Goal: Information Seeking & Learning: Learn about a topic

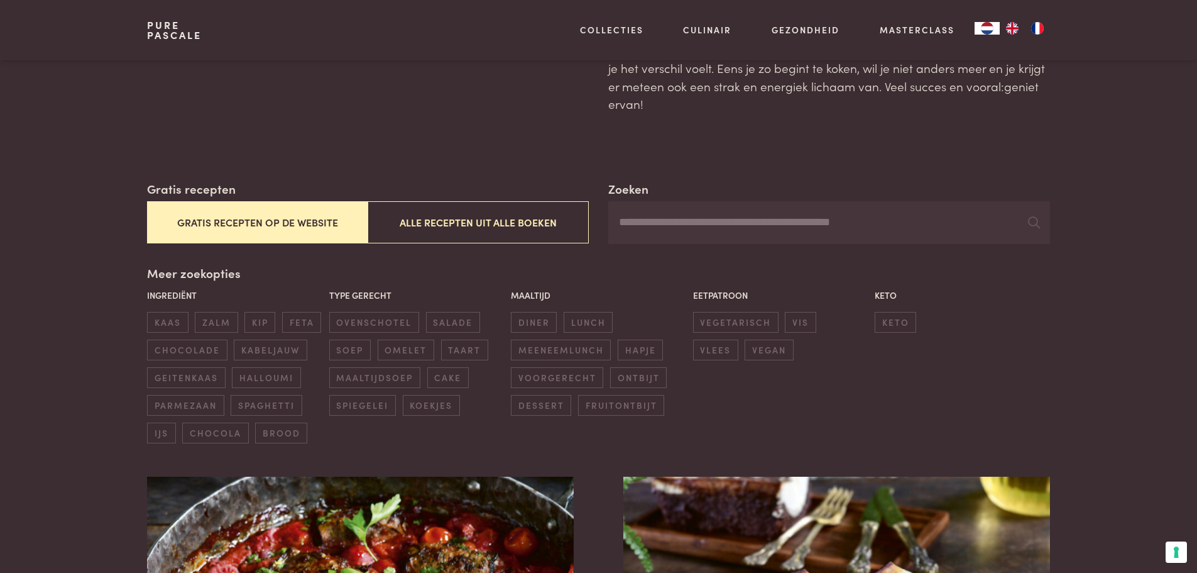
scroll to position [126, 0]
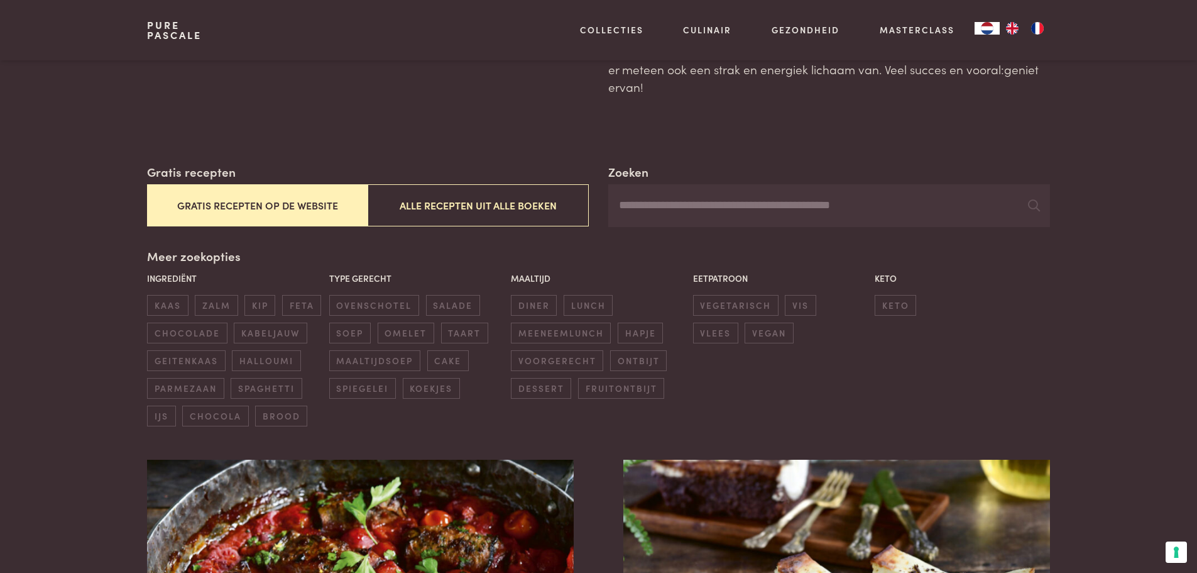
click at [255, 206] on button "Gratis recepten op de website" at bounding box center [257, 205] width 221 height 42
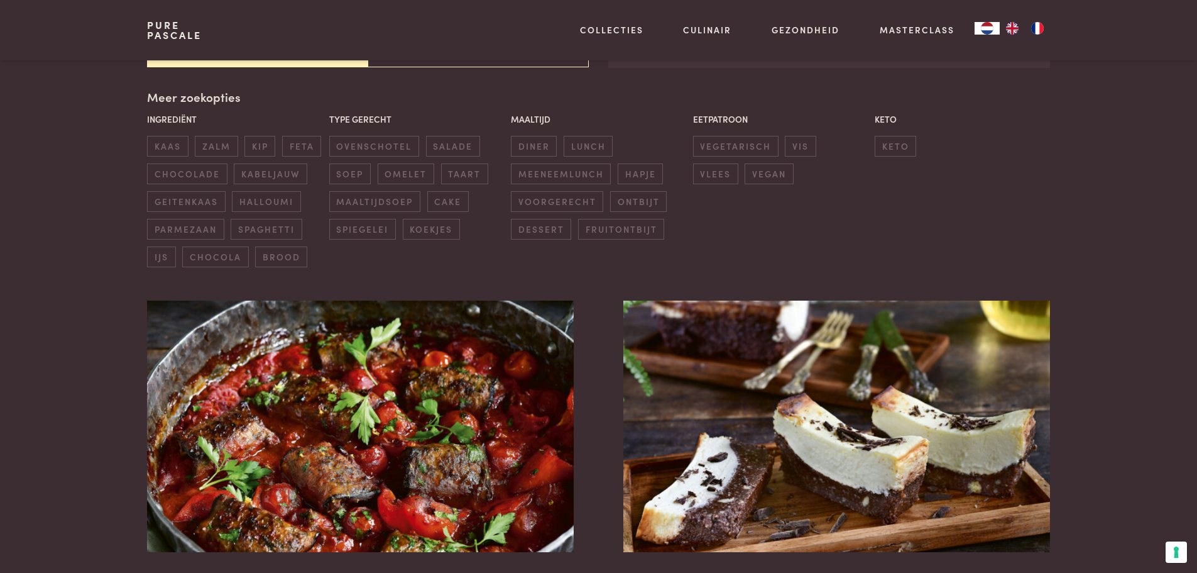
scroll to position [288, 0]
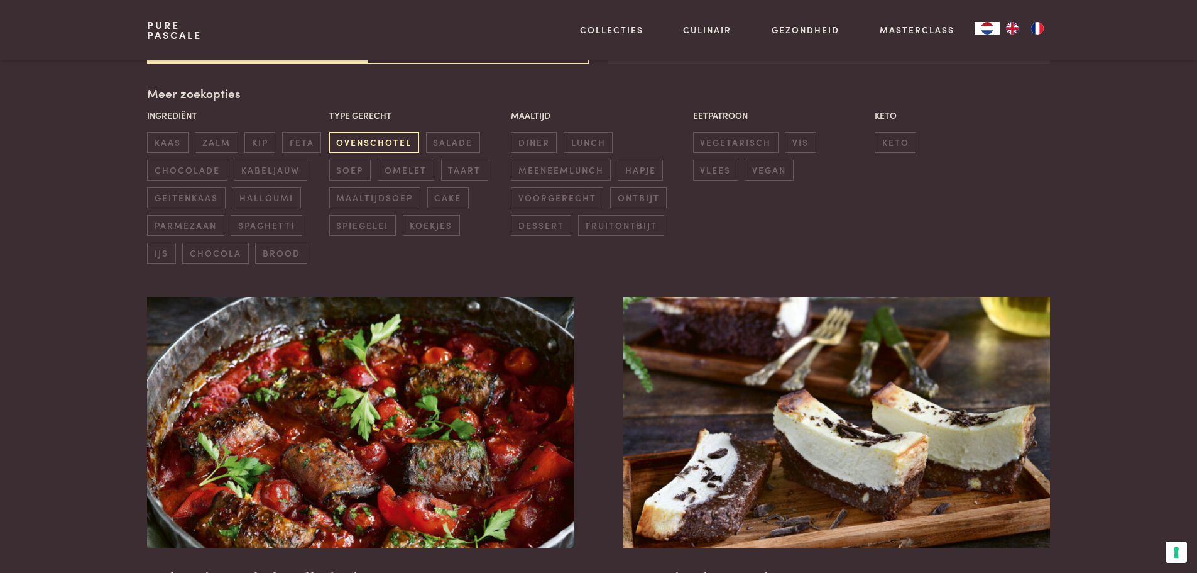
click at [379, 141] on span "ovenschotel" at bounding box center [374, 142] width 90 height 21
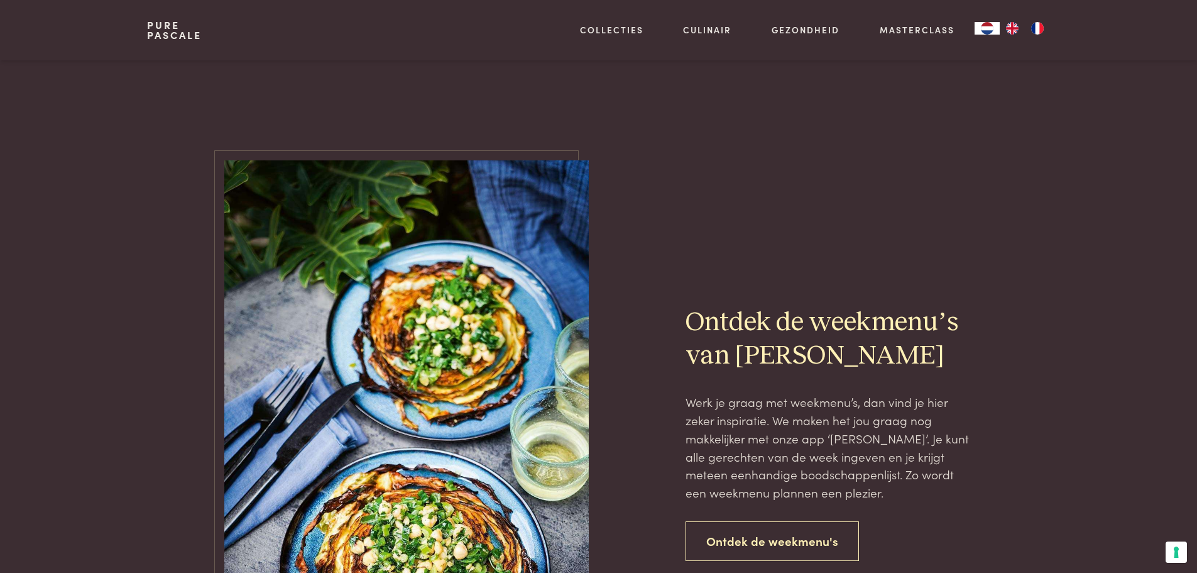
scroll to position [2426, 0]
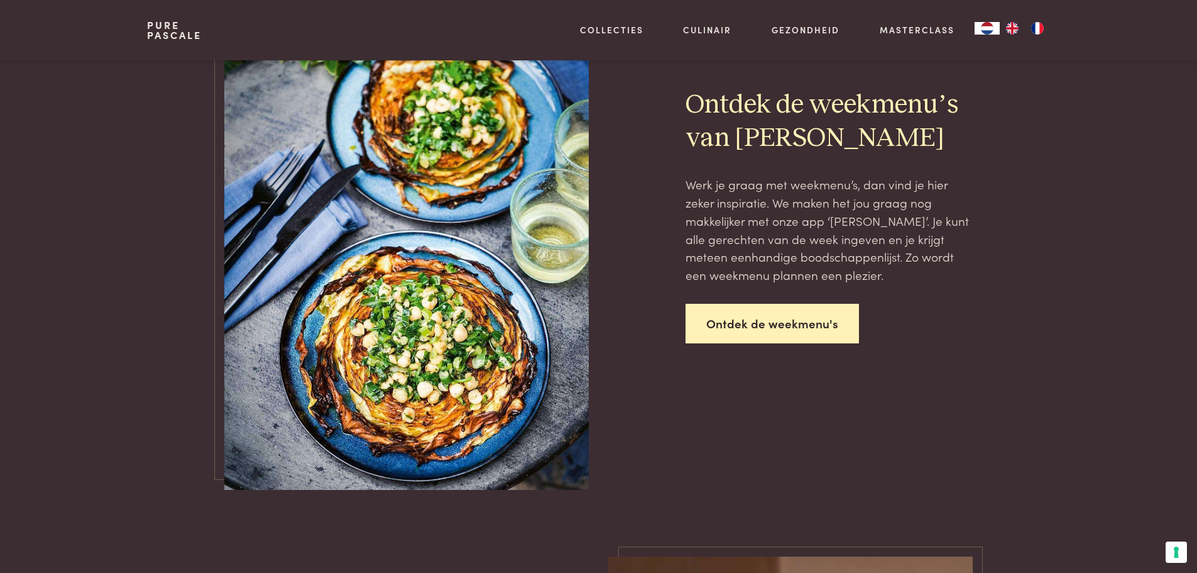
click at [799, 322] on link "Ontdek de weekmenu's" at bounding box center [772, 324] width 173 height 40
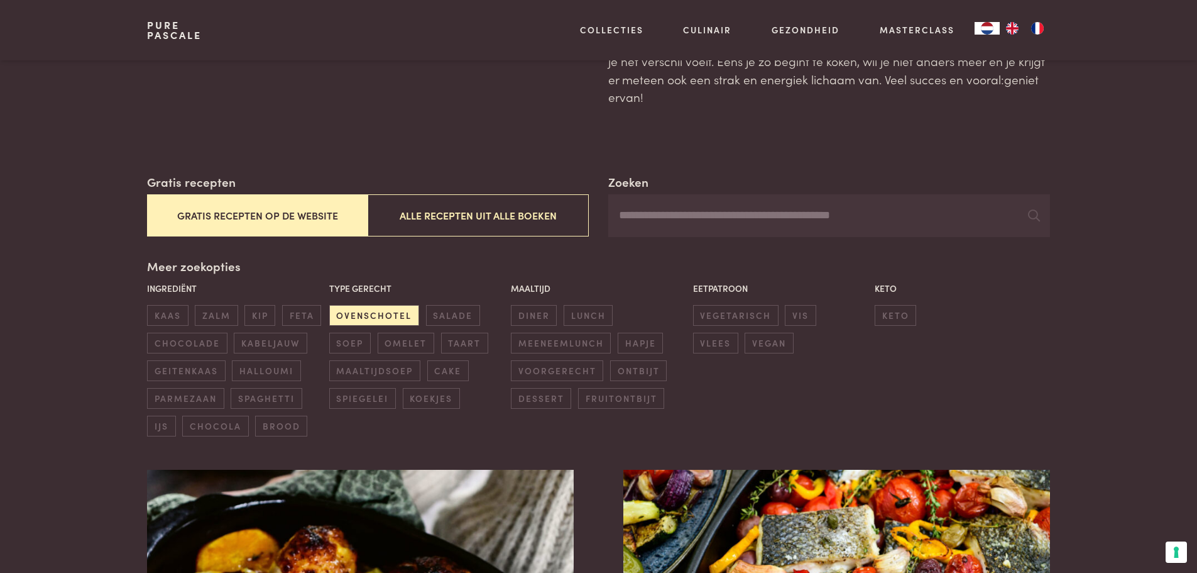
scroll to position [100, 0]
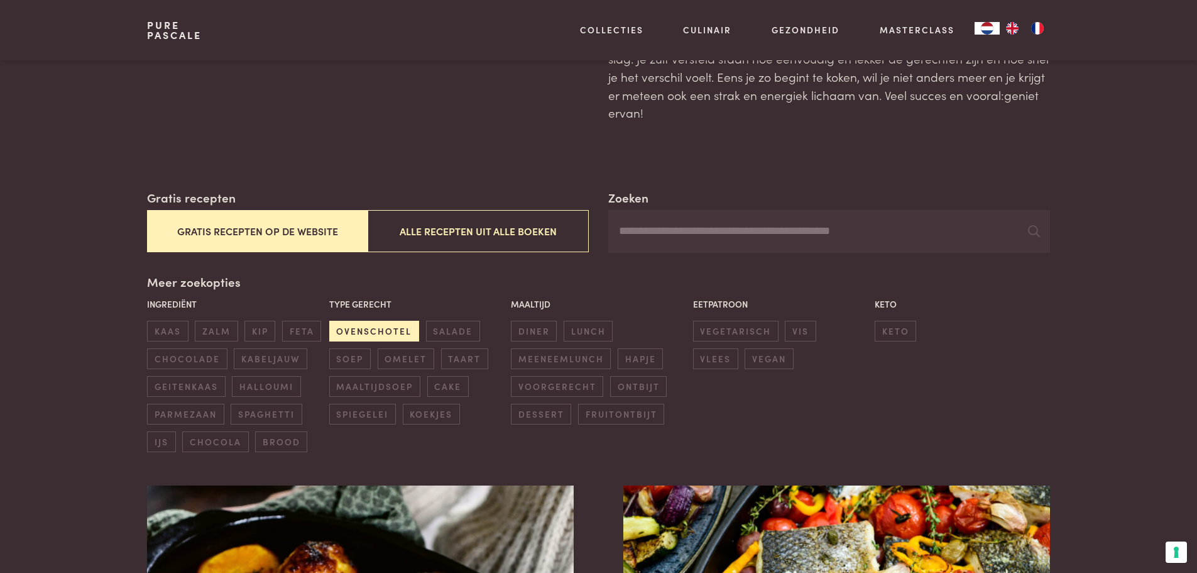
click at [392, 323] on span "ovenschotel" at bounding box center [374, 331] width 90 height 21
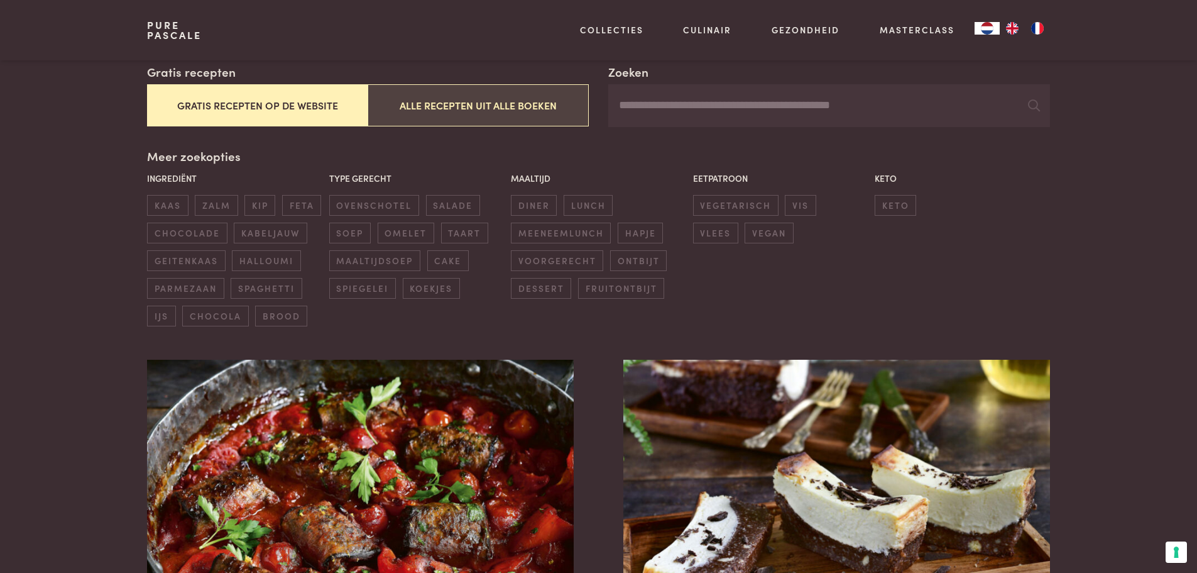
click at [449, 123] on button "Alle recepten uit alle boeken" at bounding box center [478, 105] width 221 height 42
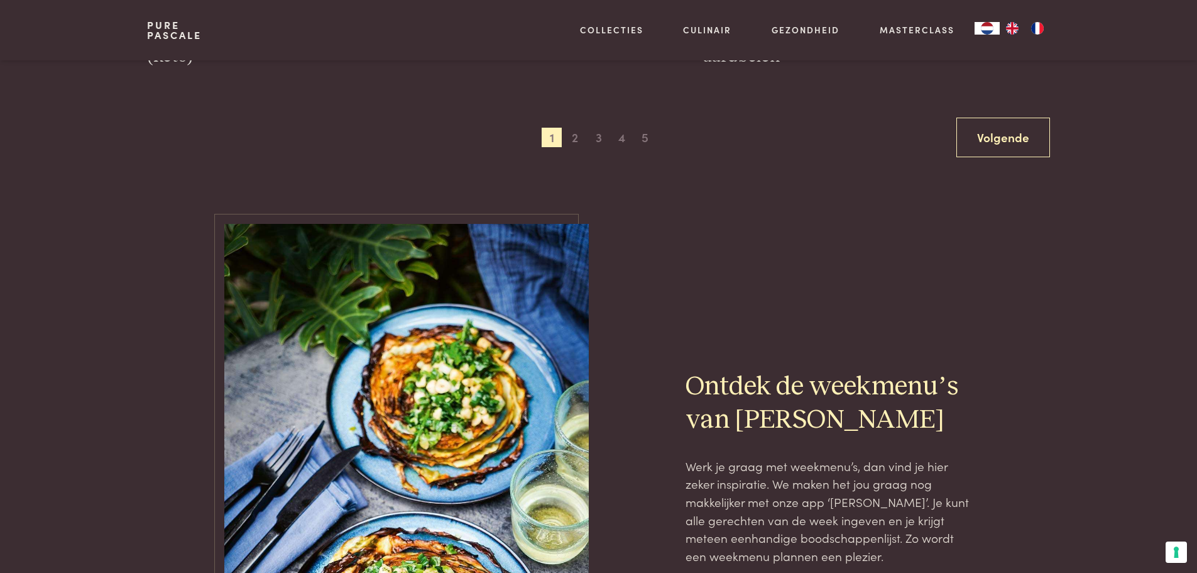
scroll to position [2614, 0]
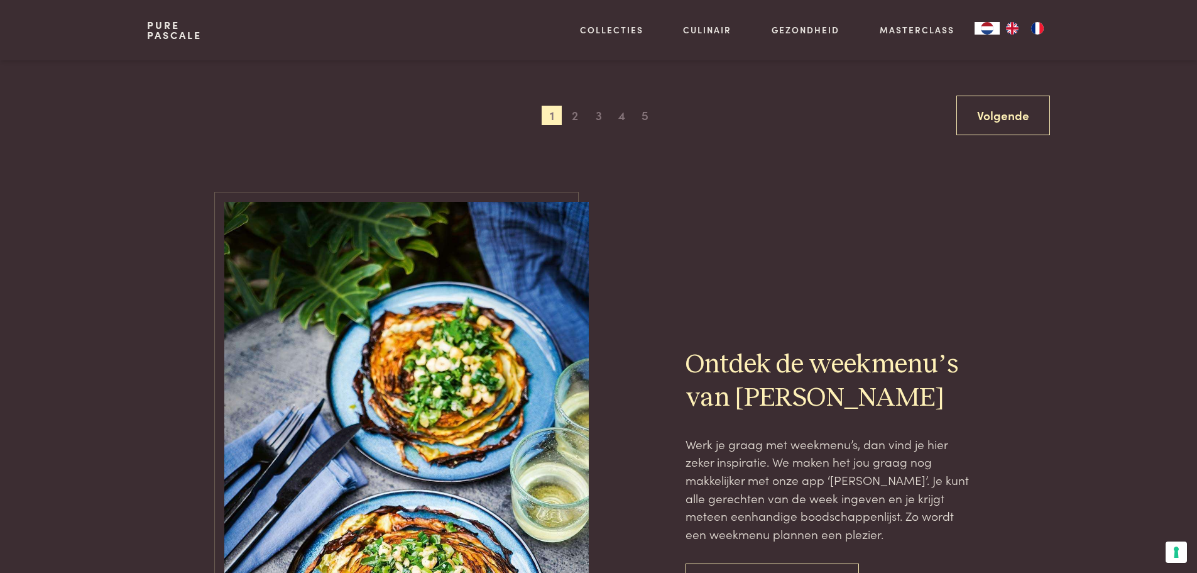
click at [1040, 253] on div "Ontdek de weekmenu’s van Pascale Werk je graag met weekmenu’s, dan vind je hier…" at bounding box center [598, 475] width 903 height 547
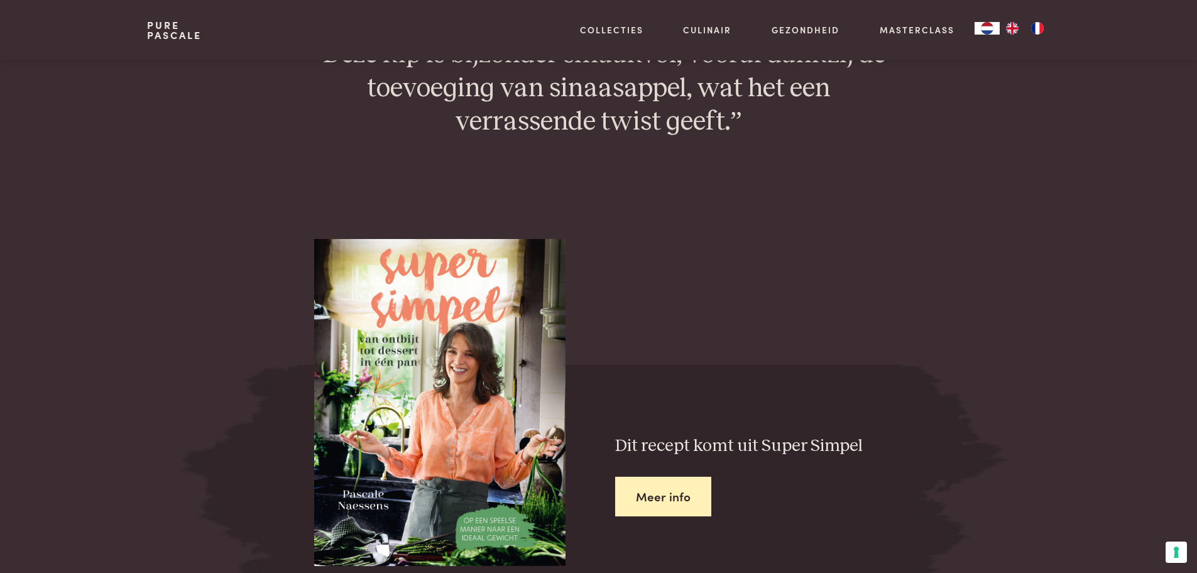
scroll to position [1383, 0]
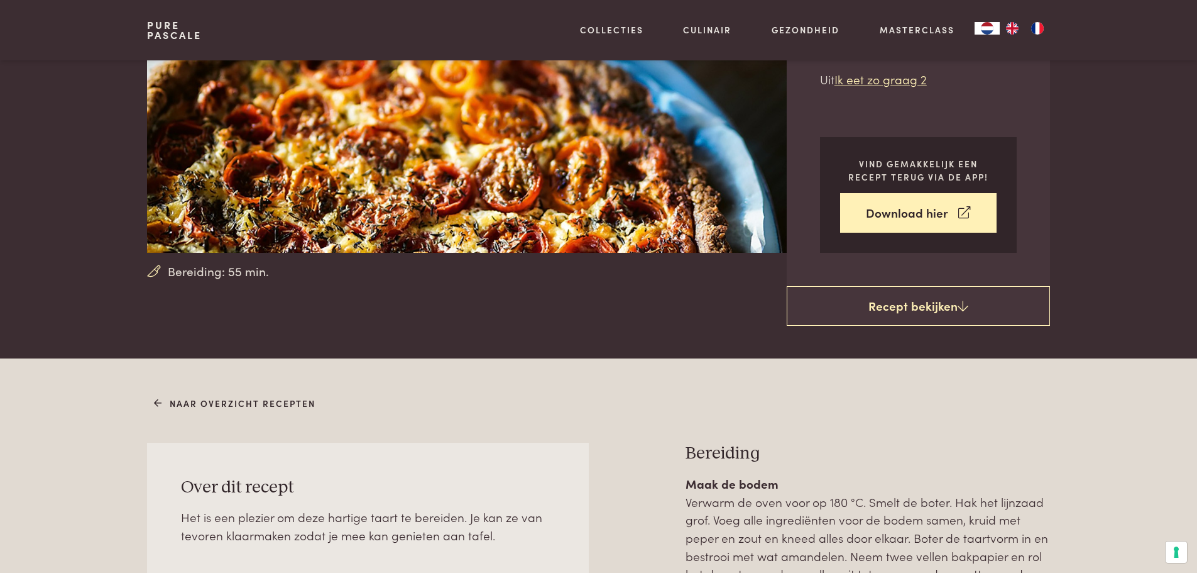
scroll to position [503, 0]
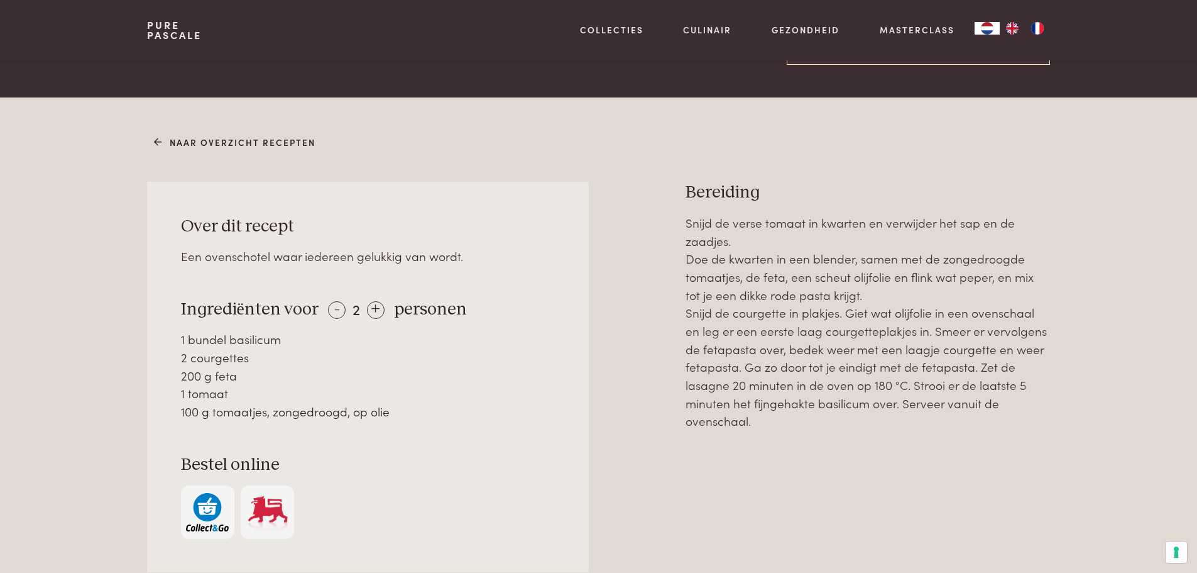
scroll to position [440, 0]
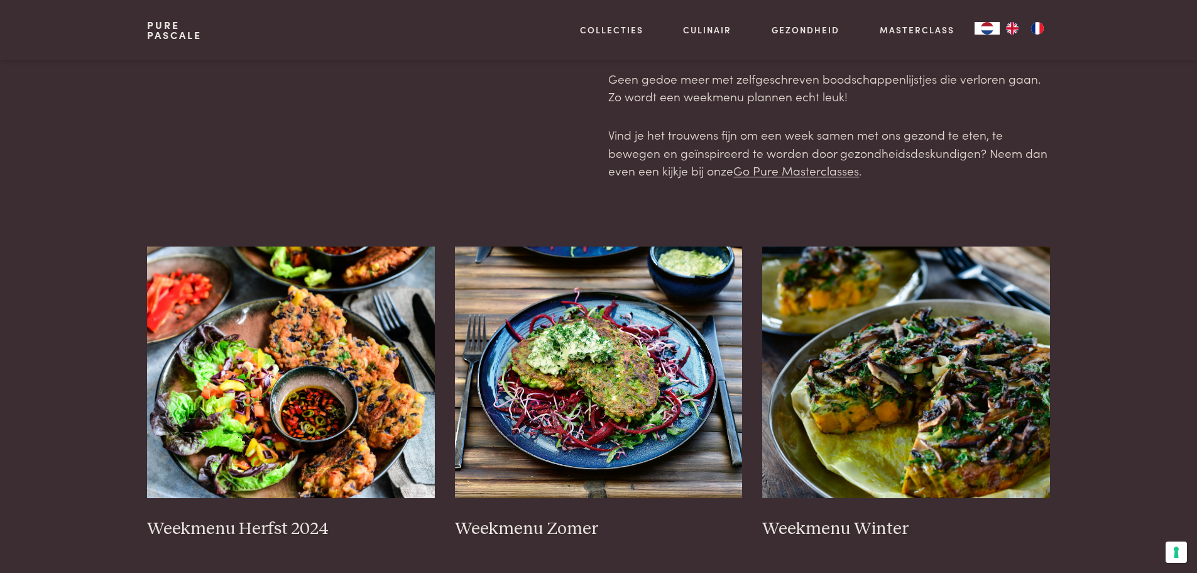
scroll to position [314, 0]
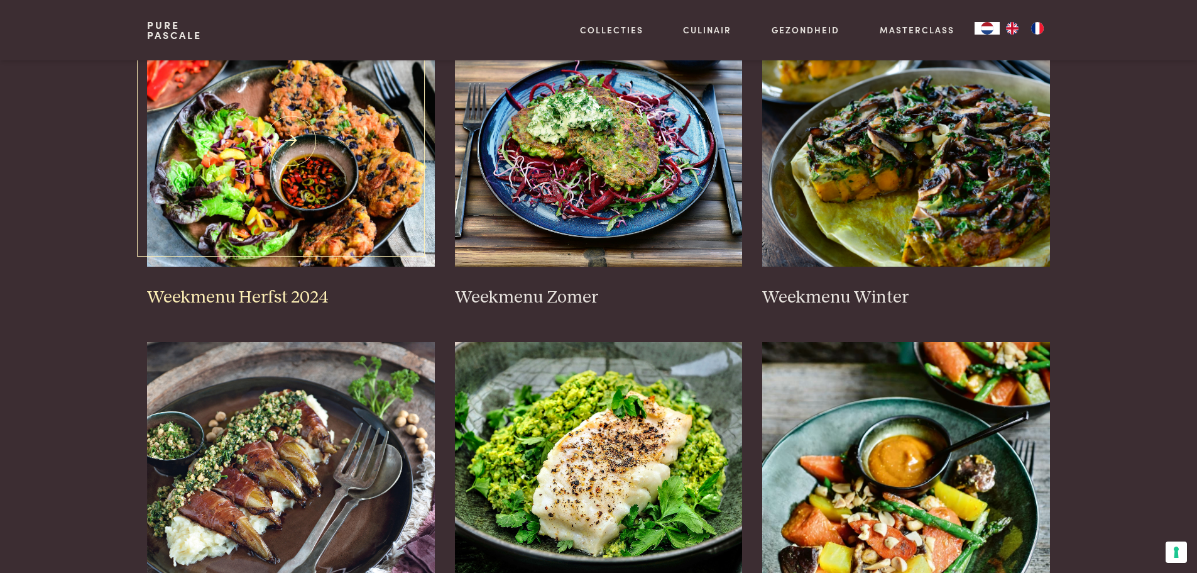
click at [317, 153] on img at bounding box center [291, 140] width 288 height 251
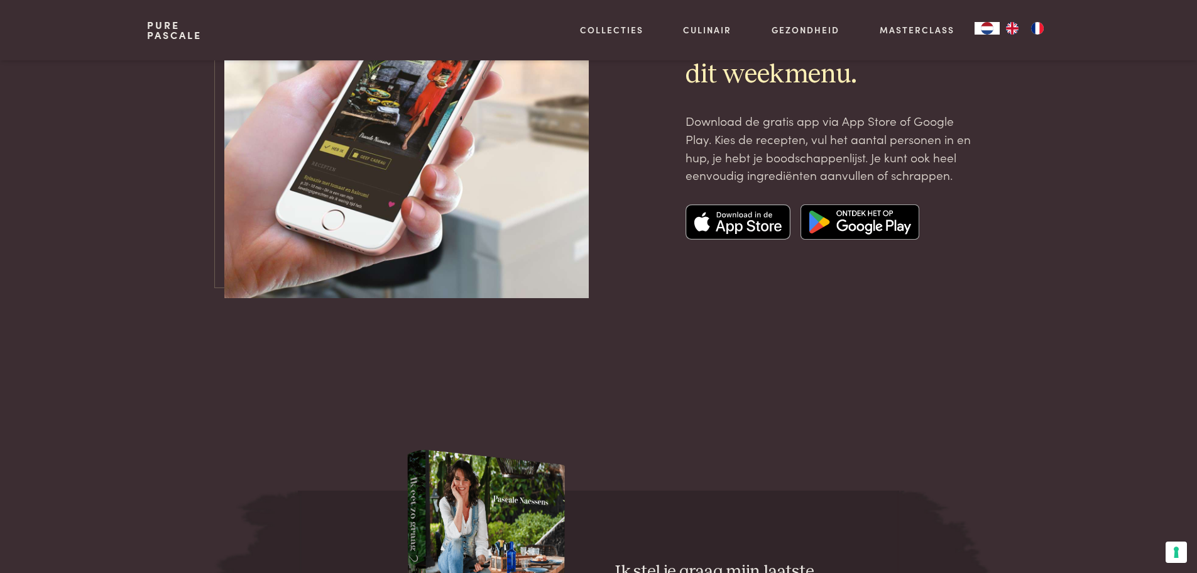
scroll to position [4023, 0]
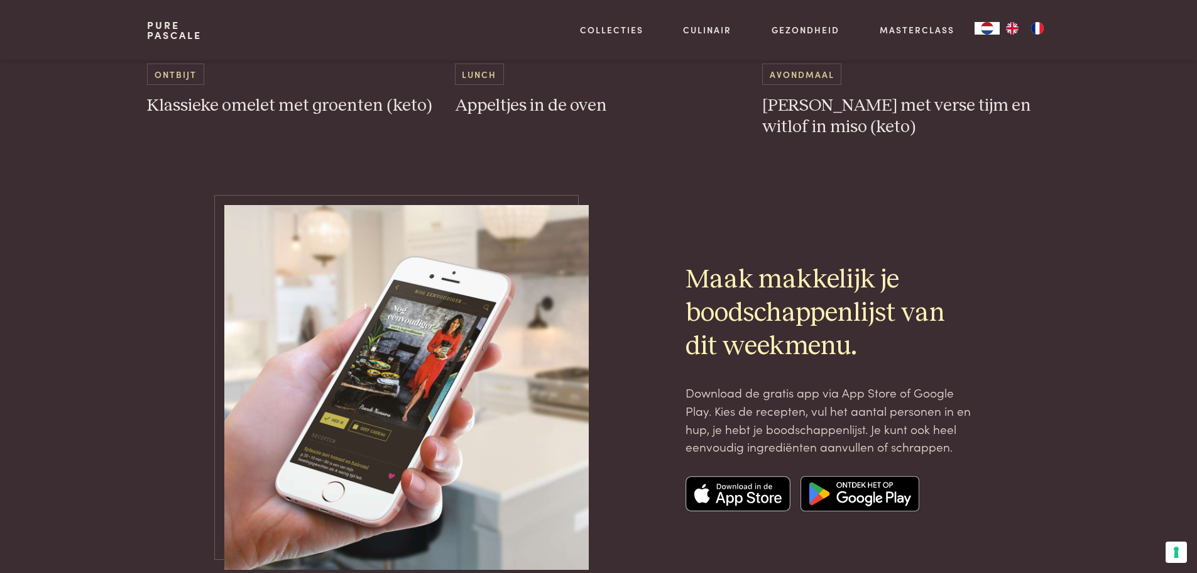
click at [182, 32] on link "Pure Pascale" at bounding box center [174, 30] width 55 height 20
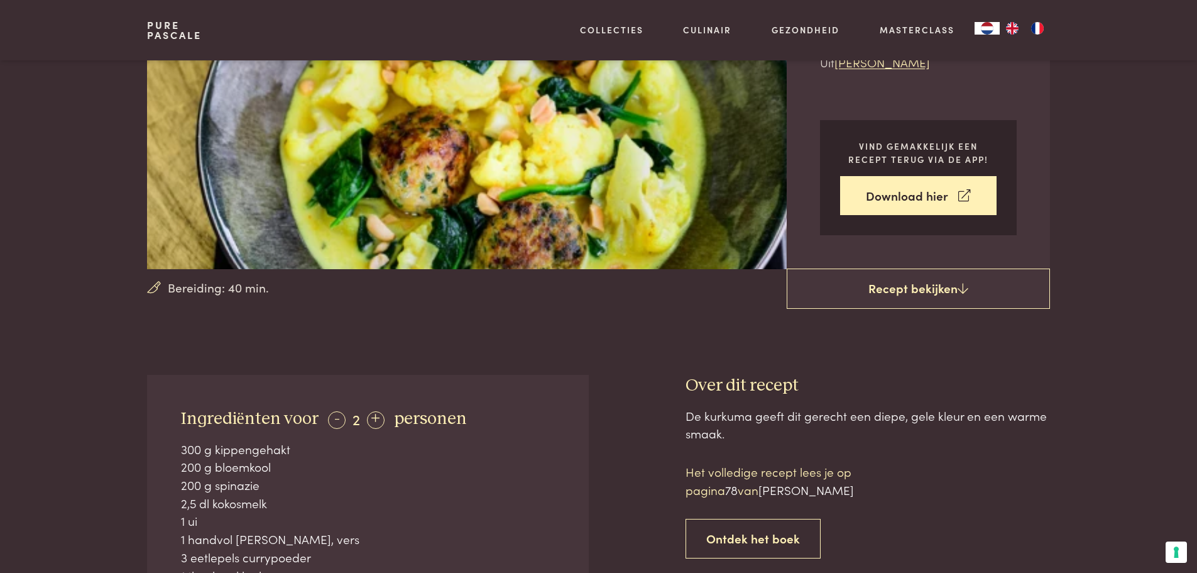
scroll to position [377, 0]
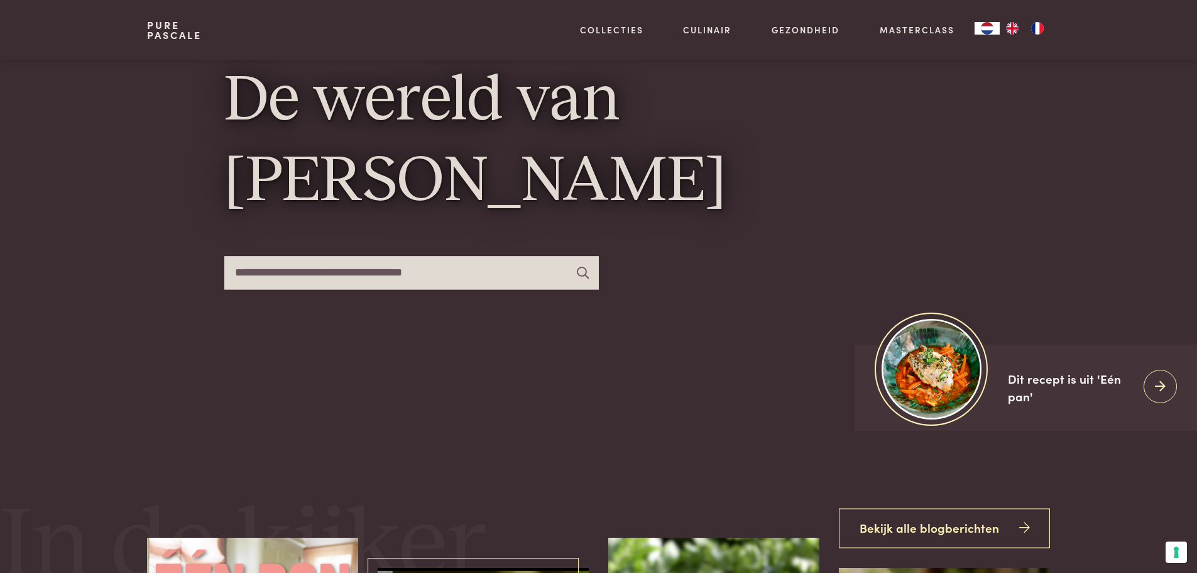
scroll to position [126, 0]
